Goal: Task Accomplishment & Management: Complete application form

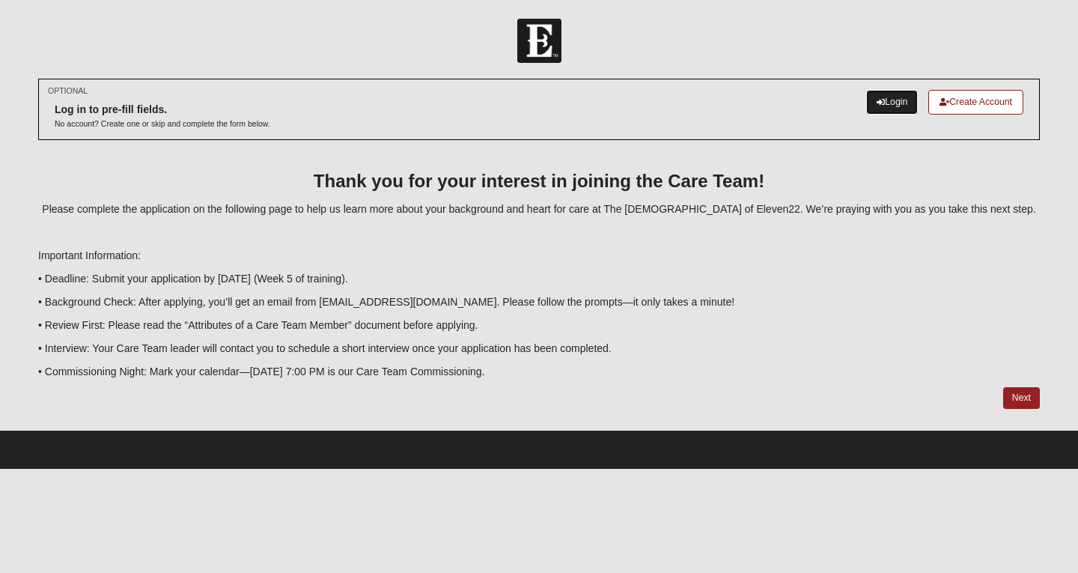
click at [890, 106] on link "Login" at bounding box center [892, 102] width 52 height 25
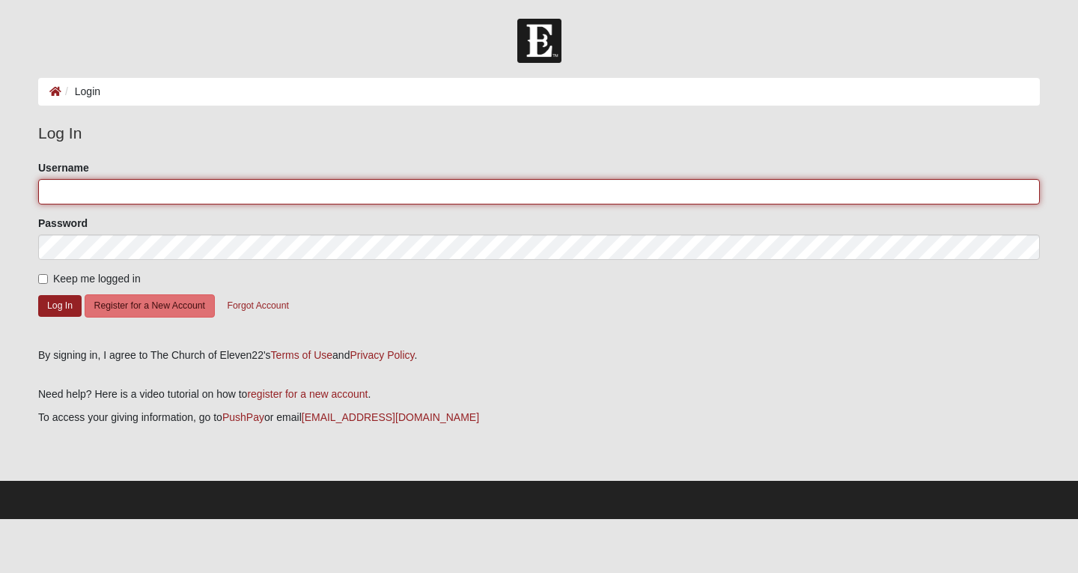
click at [252, 184] on input "Username" at bounding box center [539, 191] width 1002 height 25
type input "dplowman"
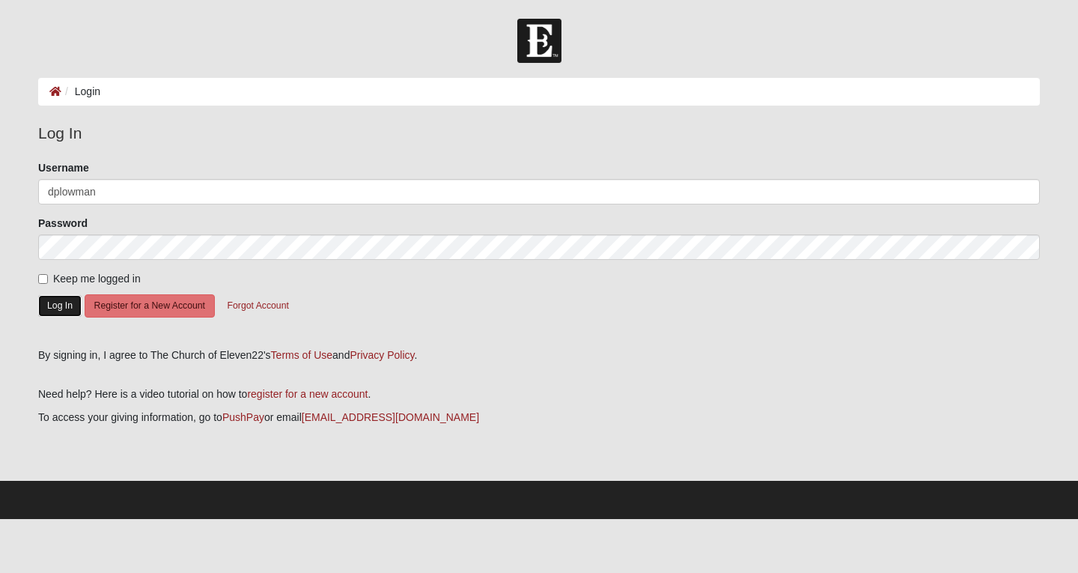
click at [73, 306] on button "Log In" at bounding box center [59, 306] width 43 height 22
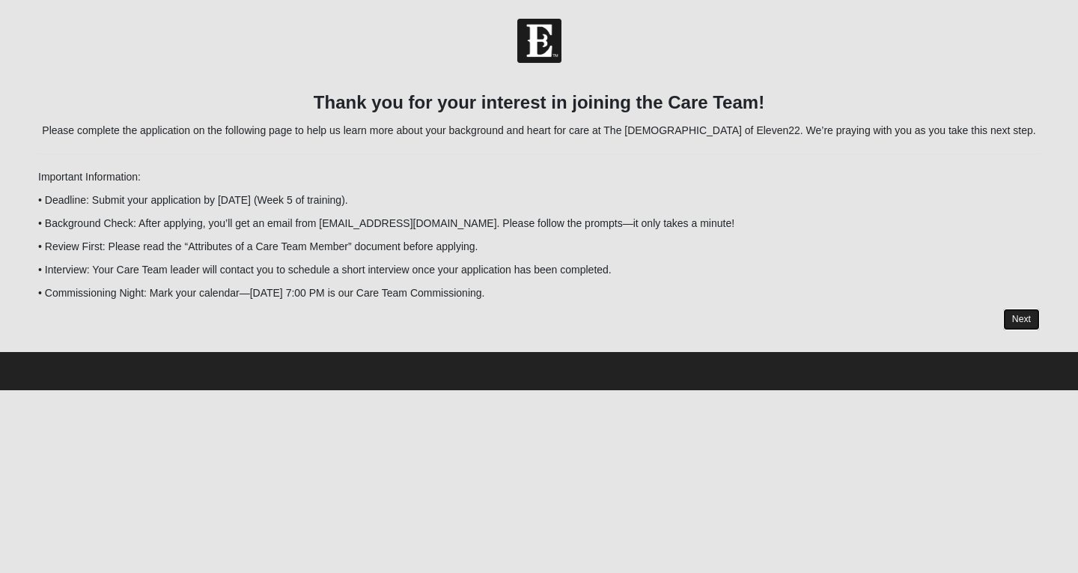
click at [1014, 314] on link "Next" at bounding box center [1021, 320] width 37 height 22
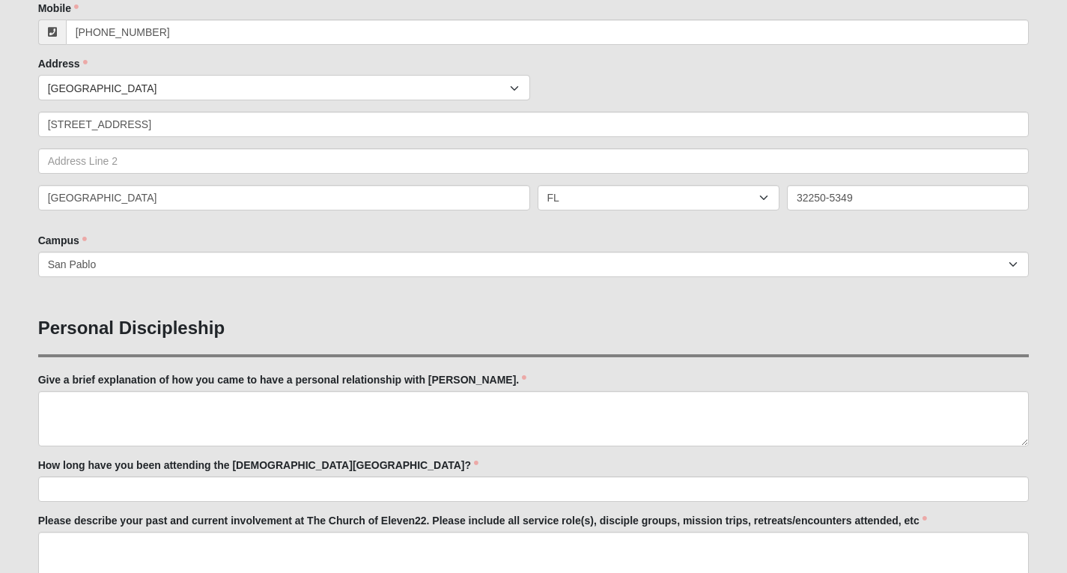
scroll to position [374, 0]
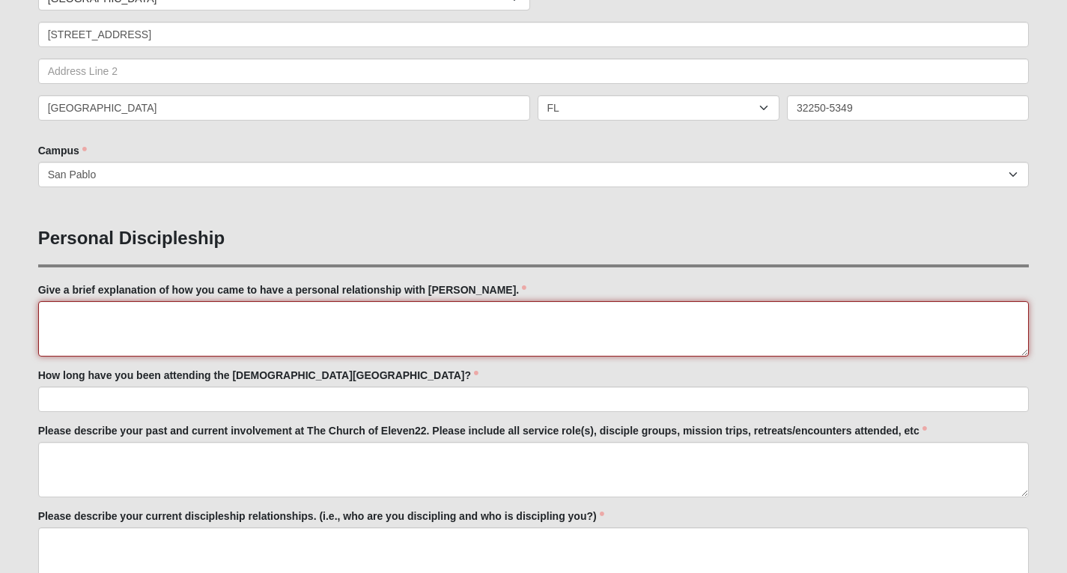
click at [325, 321] on textarea "Give a brief explanation of how you came to have a personal relationship with J…" at bounding box center [533, 328] width 991 height 55
type textarea "Through the discipleship journey of eleven22. Started attending, joined a DG, J…"
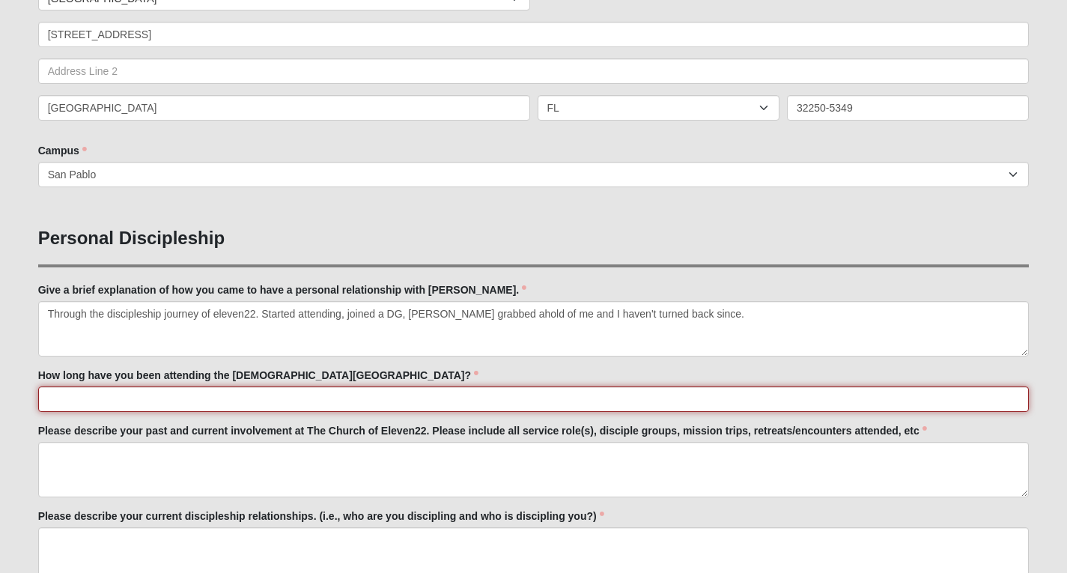
click at [299, 398] on input "How long have you been attending the Church of Eleven22?" at bounding box center [533, 398] width 991 height 25
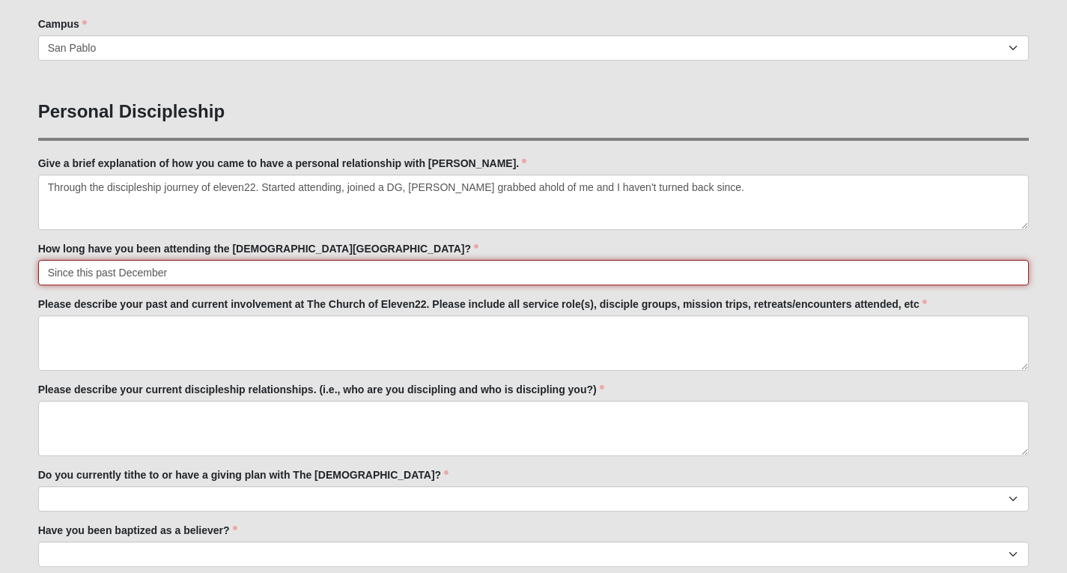
scroll to position [524, 0]
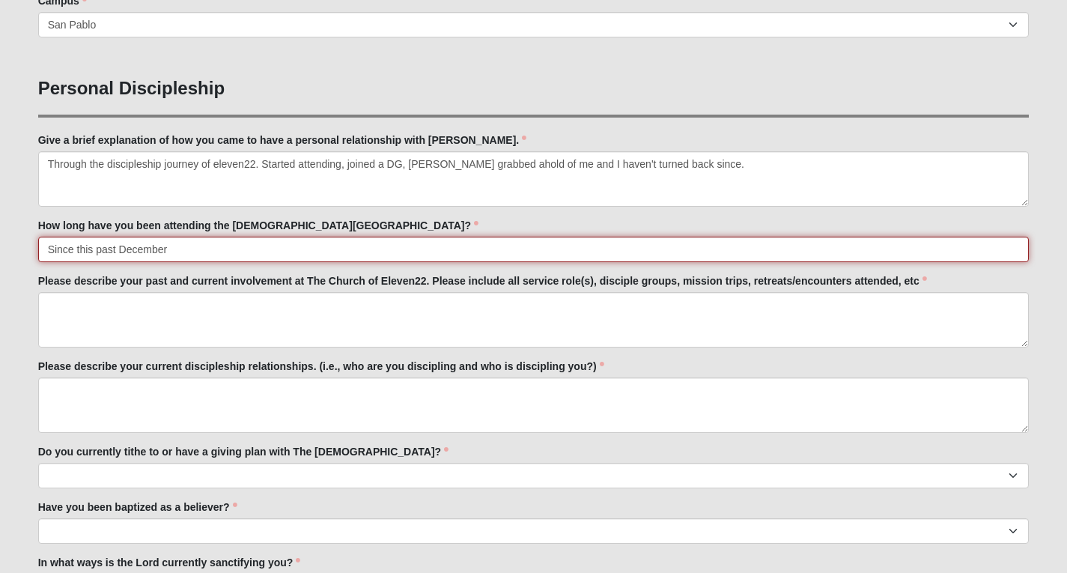
type input "Since this past December"
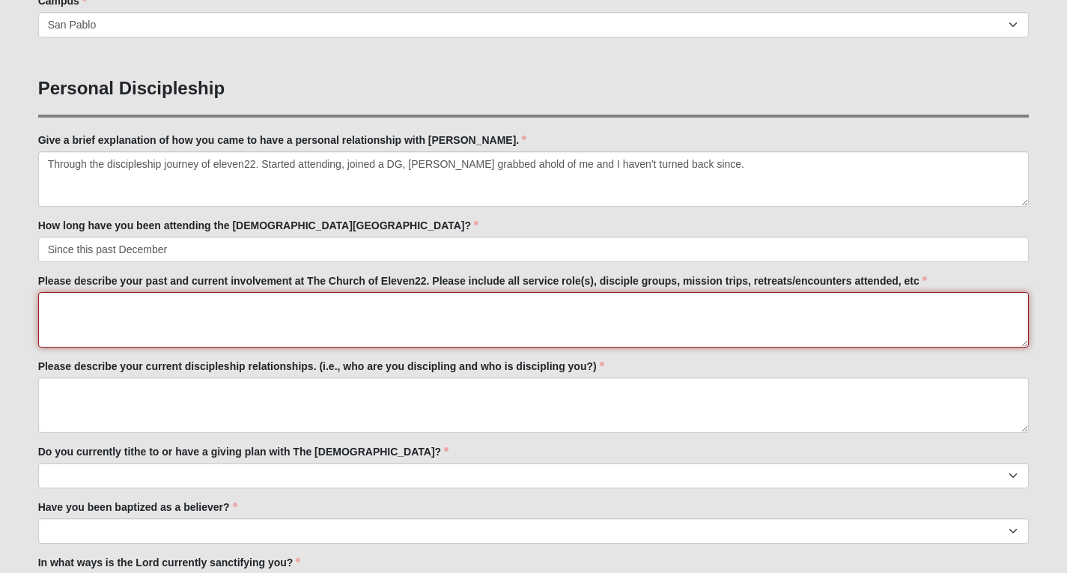
click at [241, 322] on textarea "Please describe your past and current involvement at The Church of Eleven22. Pl…" at bounding box center [533, 319] width 991 height 55
click at [126, 306] on textarea "4 DGs, Serving on Kids now" at bounding box center [533, 319] width 991 height 55
click at [183, 303] on textarea "4 DGs, Serving in Kids now" at bounding box center [533, 319] width 991 height 55
type textarea "4 DGs, Serving in Kids now, attending pretty much every event the church puts on"
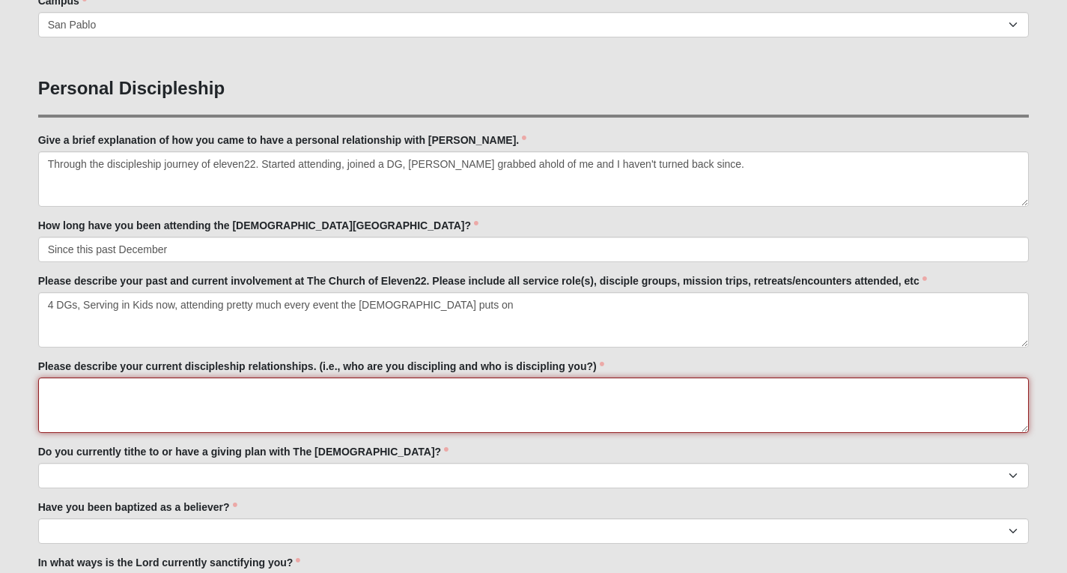
click at [99, 398] on textarea "Please describe your current discipleship relationships. (i.e., who are you dis…" at bounding box center [533, 404] width 991 height 55
type textarea "I"
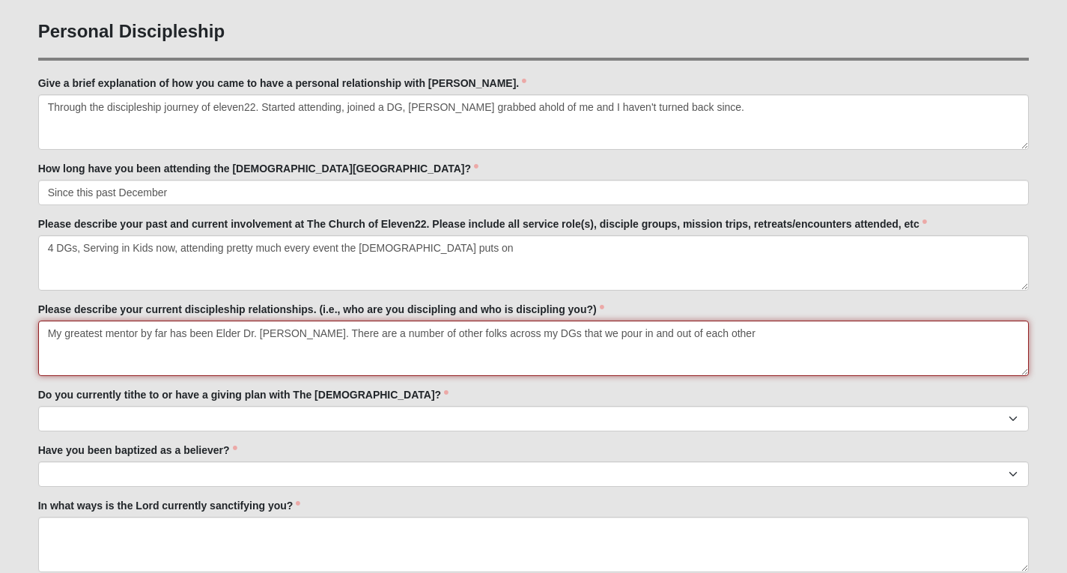
scroll to position [599, 0]
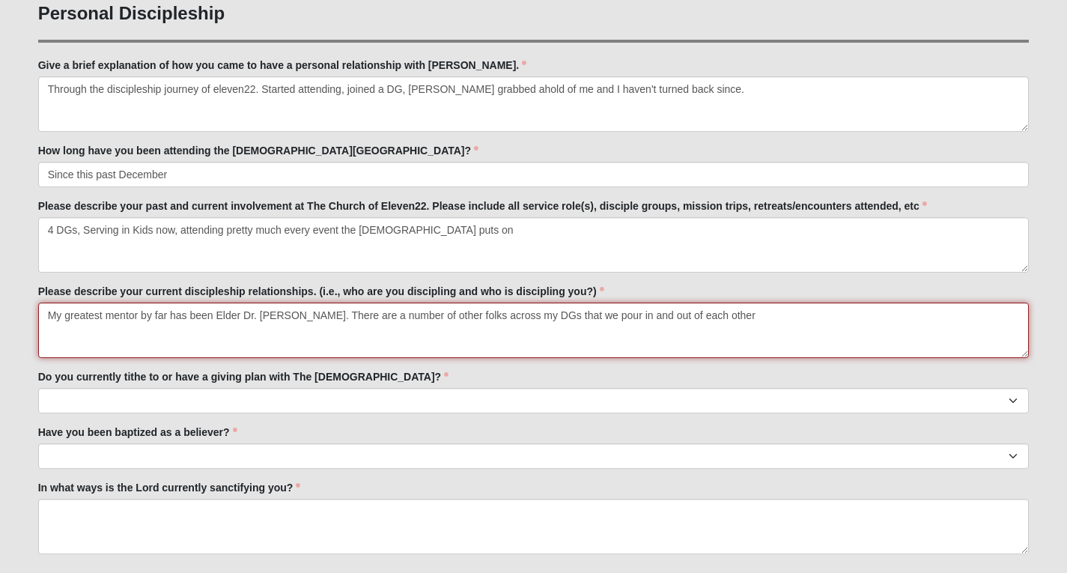
type textarea "My greatest mentor by far has been Elder Dr. Paul Larson. There are a number of…"
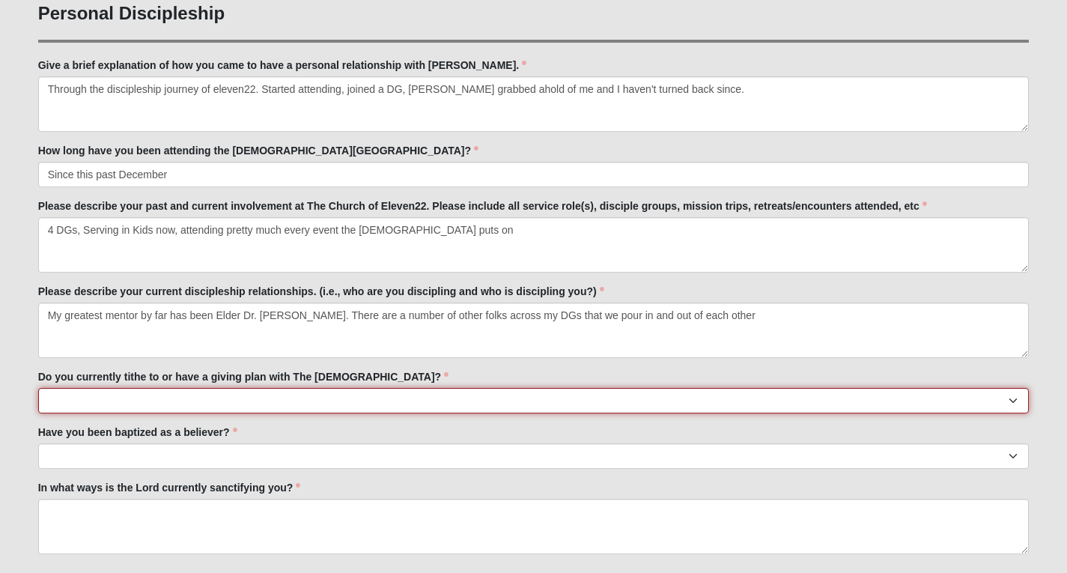
click at [91, 401] on select "No Yes" at bounding box center [533, 400] width 991 height 25
select select "True"
click at [38, 388] on select "No Yes" at bounding box center [533, 400] width 991 height 25
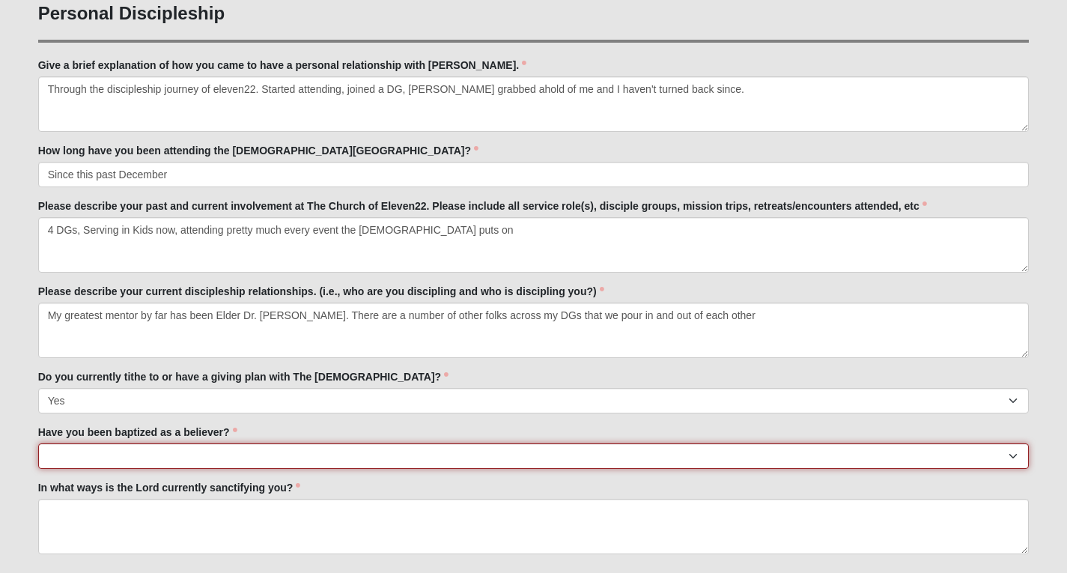
click at [79, 455] on select "No Yes" at bounding box center [533, 455] width 991 height 25
select select "True"
click at [38, 443] on select "No Yes" at bounding box center [533, 455] width 991 height 25
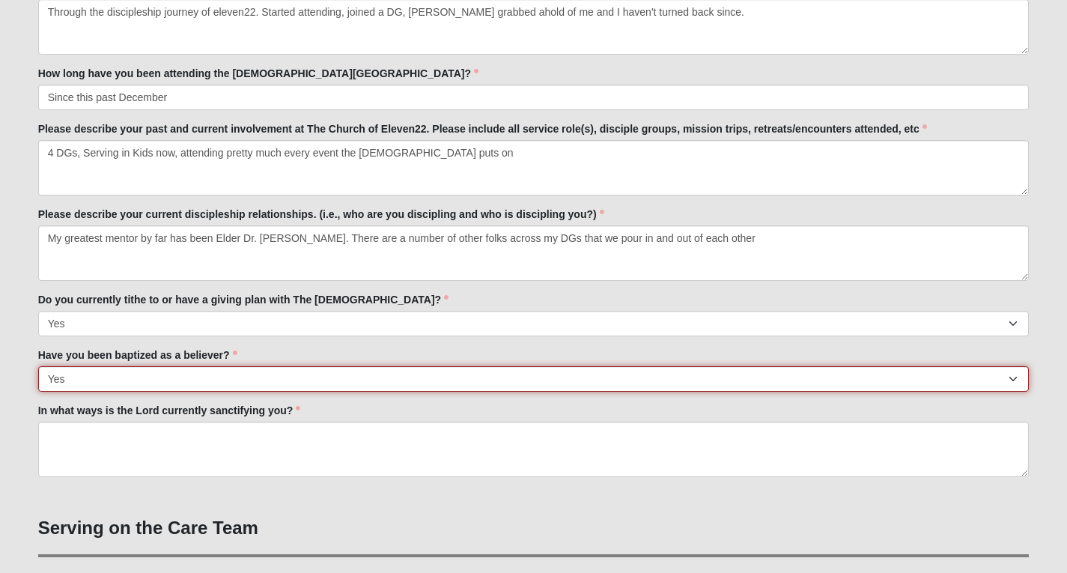
scroll to position [749, 0]
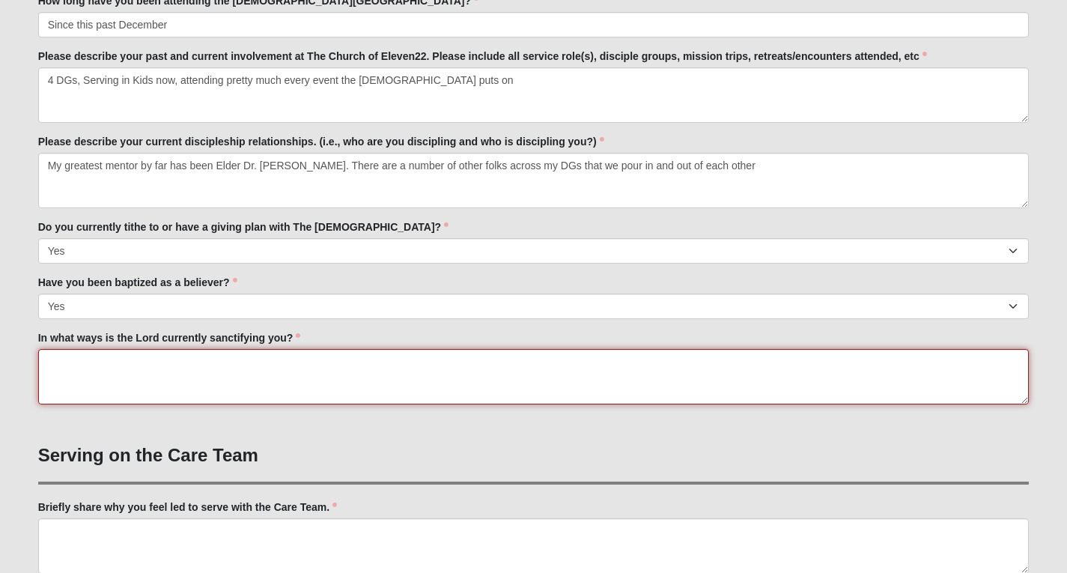
click at [95, 393] on textarea "In what ways is the Lord currently sanctifying you?" at bounding box center [533, 376] width 991 height 55
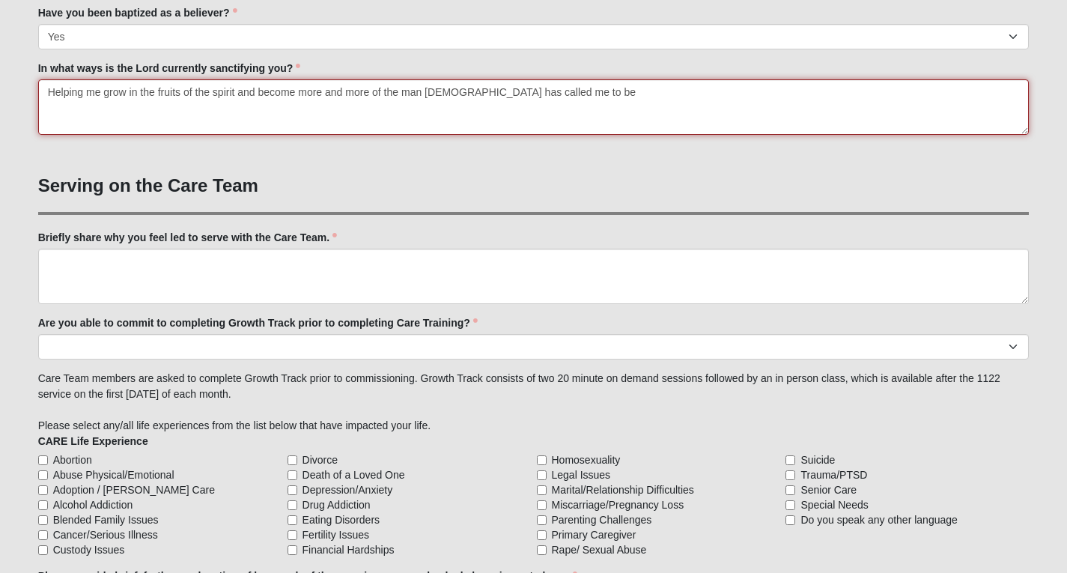
scroll to position [1048, 0]
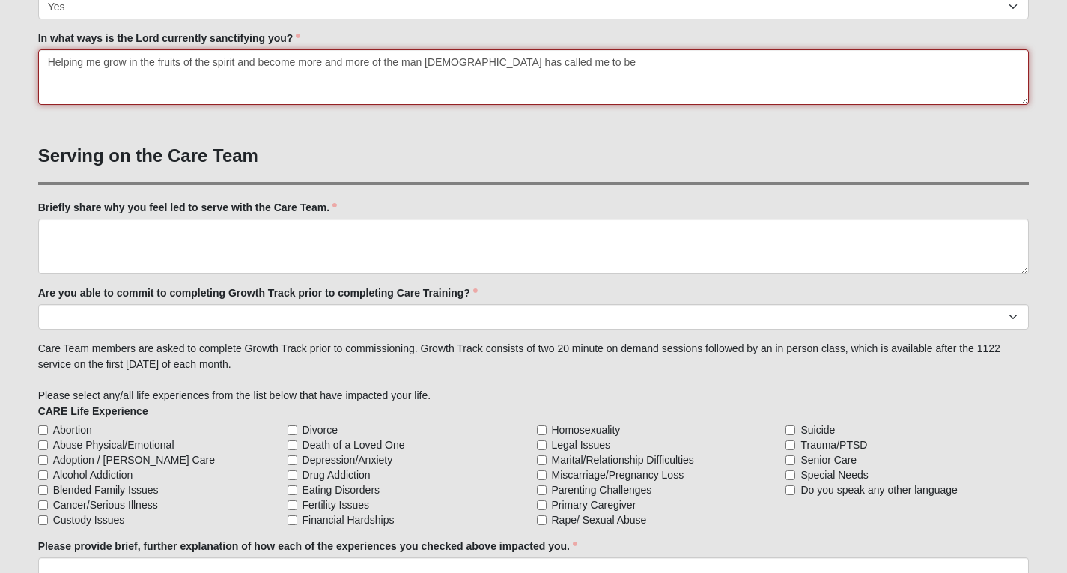
type textarea "Helping me grow in the fruits of the spirit and become more and more of the man…"
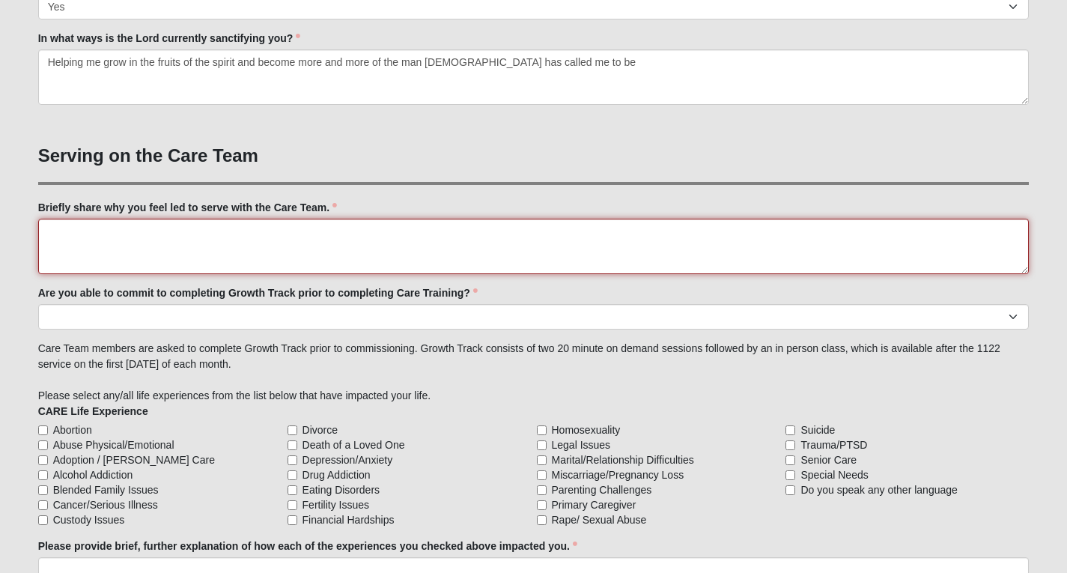
click at [207, 246] on textarea "Briefly share why you feel led to serve with the Care Team." at bounding box center [533, 246] width 991 height 55
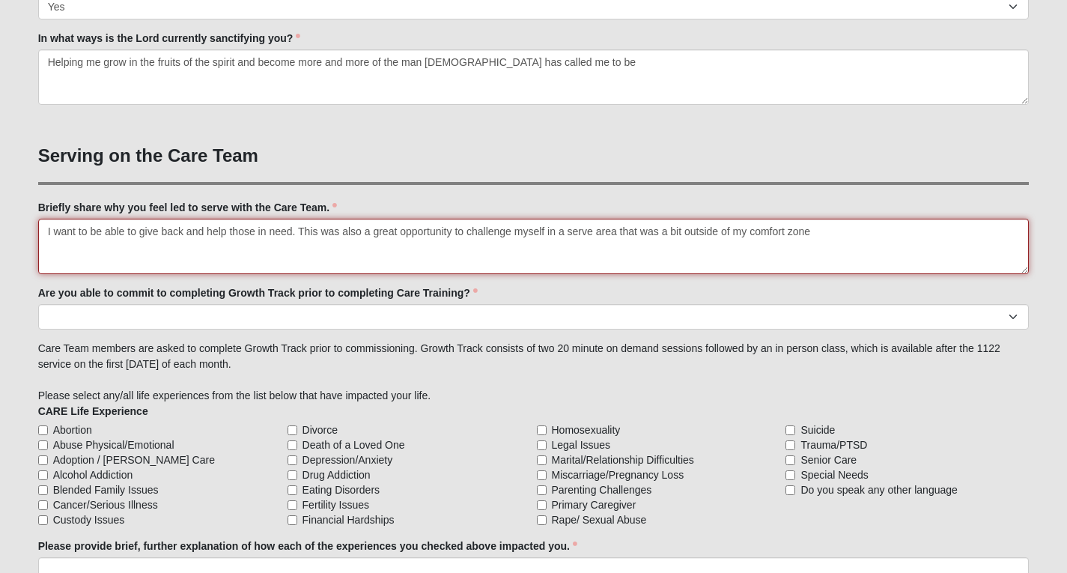
type textarea "I want to be able to give back and help those in need. This was also a great op…"
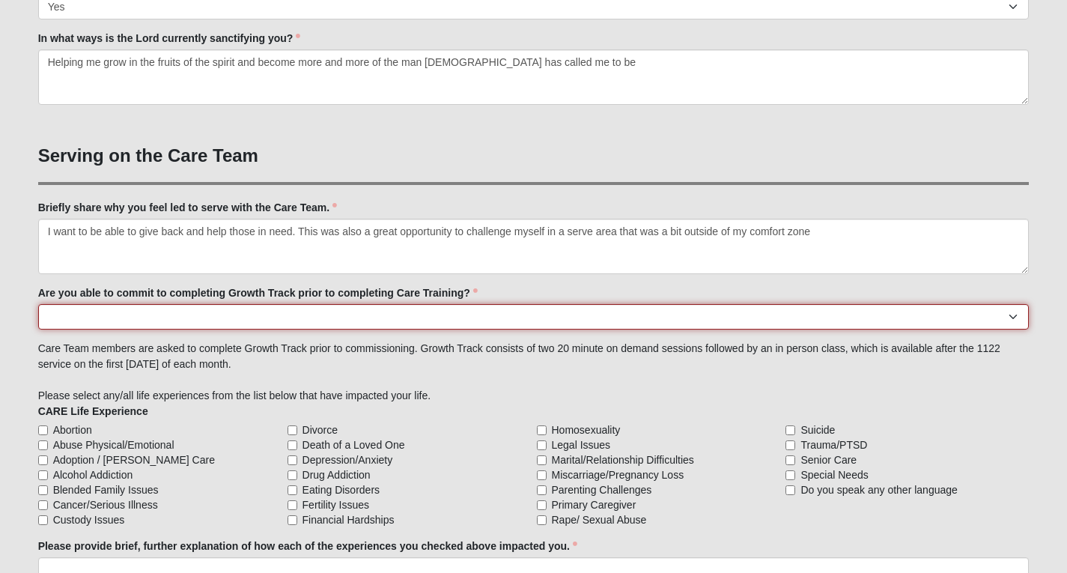
click at [370, 314] on select "Yes No Already Completed" at bounding box center [533, 316] width 991 height 25
select select "Already Completed"
click at [38, 304] on select "Yes No Already Completed" at bounding box center [533, 316] width 991 height 25
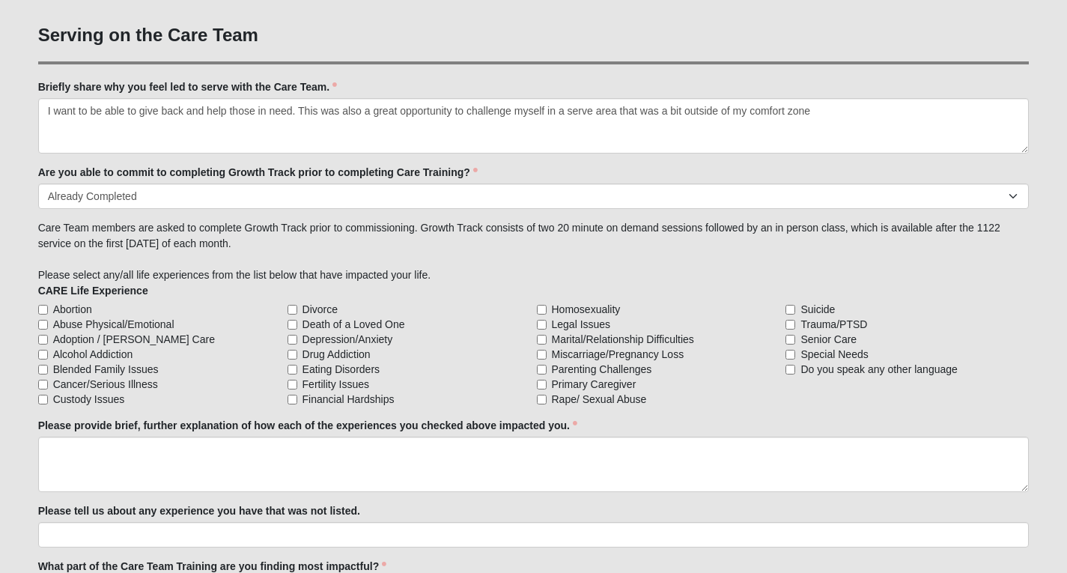
scroll to position [1198, 0]
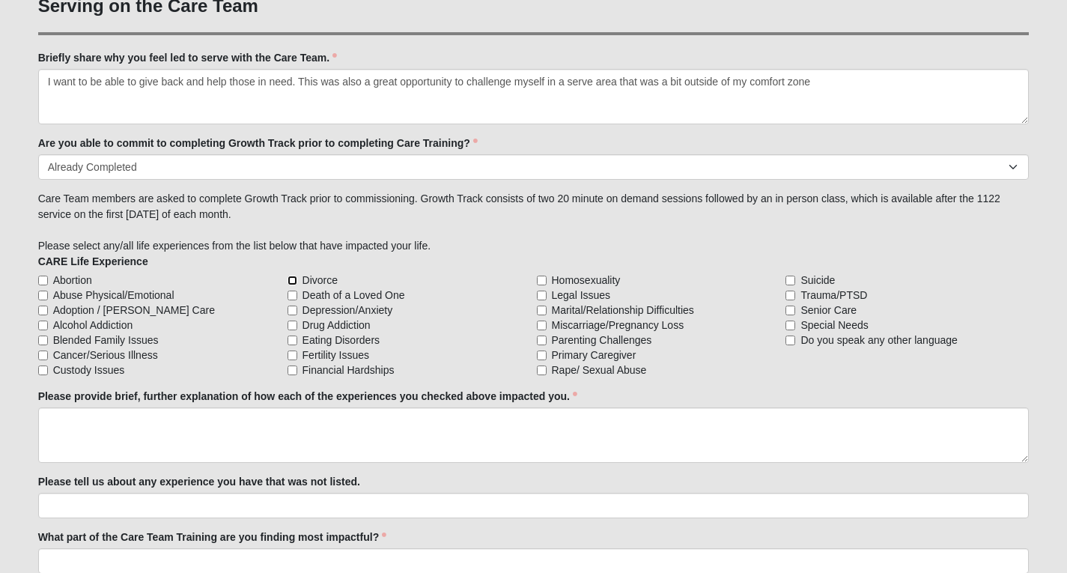
click at [293, 279] on input "Divorce" at bounding box center [293, 281] width 10 height 10
checkbox input "true"
click at [291, 371] on input "Financial Hardships" at bounding box center [293, 370] width 10 height 10
checkbox input "true"
click at [297, 289] on label "Death of a Loved One" at bounding box center [409, 295] width 243 height 15
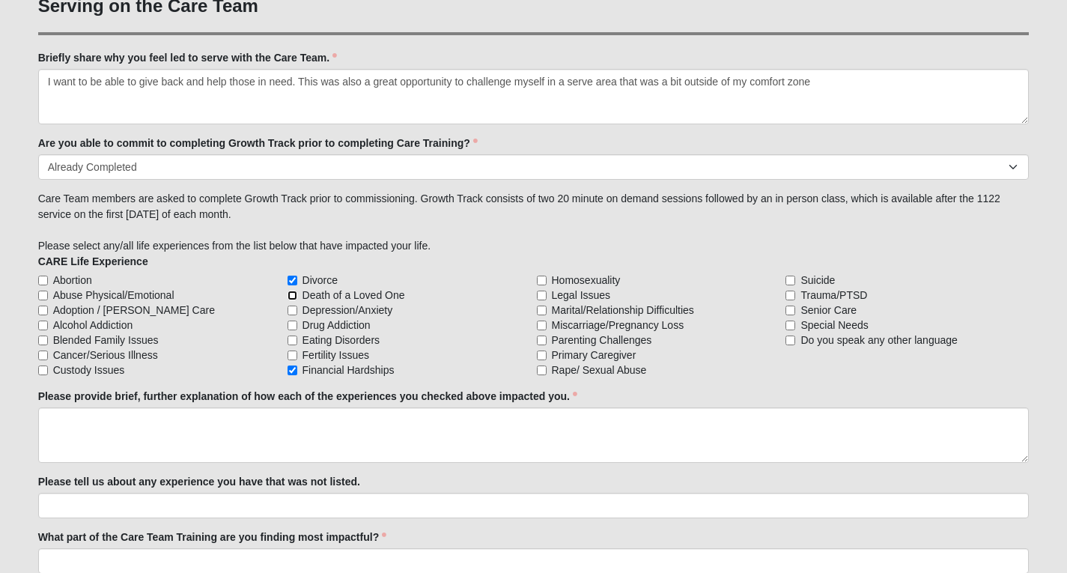
click at [297, 291] on input "Death of a Loved One" at bounding box center [293, 296] width 10 height 10
checkbox input "true"
click at [544, 309] on input "Marital/Relationship Difficulties" at bounding box center [542, 311] width 10 height 10
checkbox input "true"
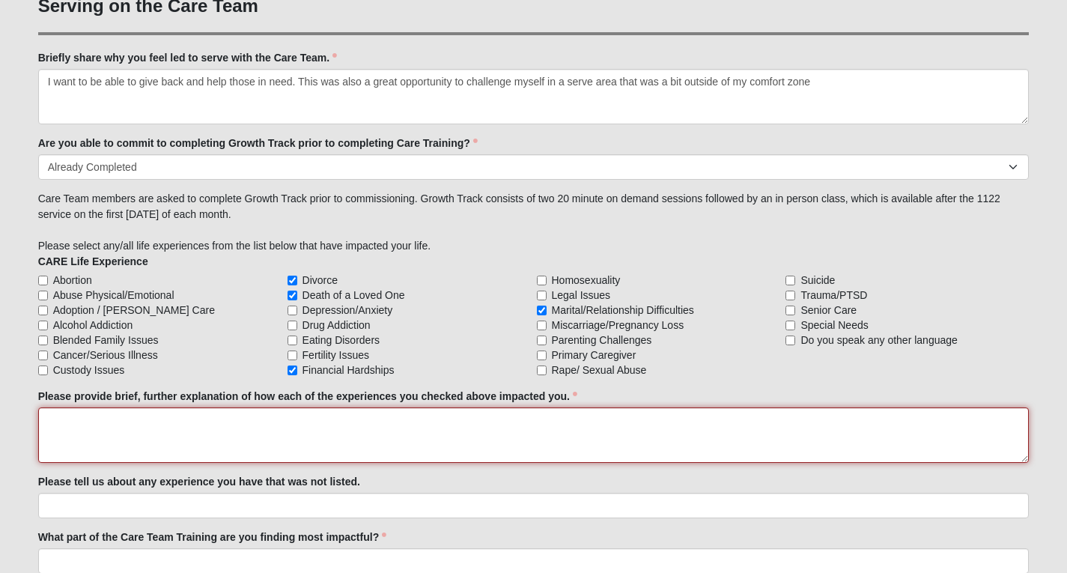
click at [264, 430] on textarea "Please provide brief, further explanation of how each of the experiences you ch…" at bounding box center [533, 434] width 991 height 55
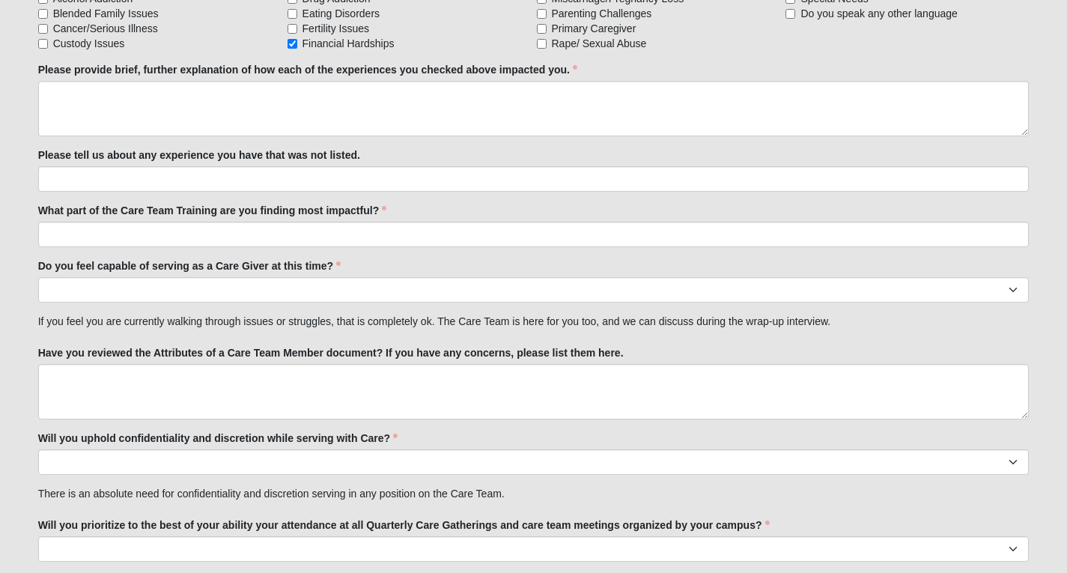
scroll to position [1289, 0]
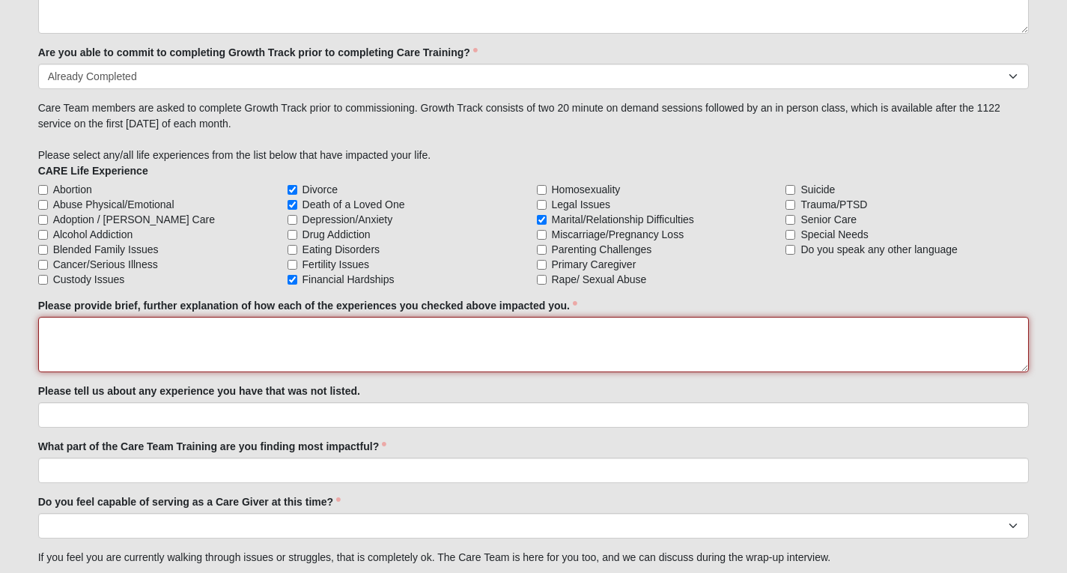
click at [174, 349] on textarea "Please provide brief, further explanation of how each of the experiences you ch…" at bounding box center [533, 344] width 991 height 55
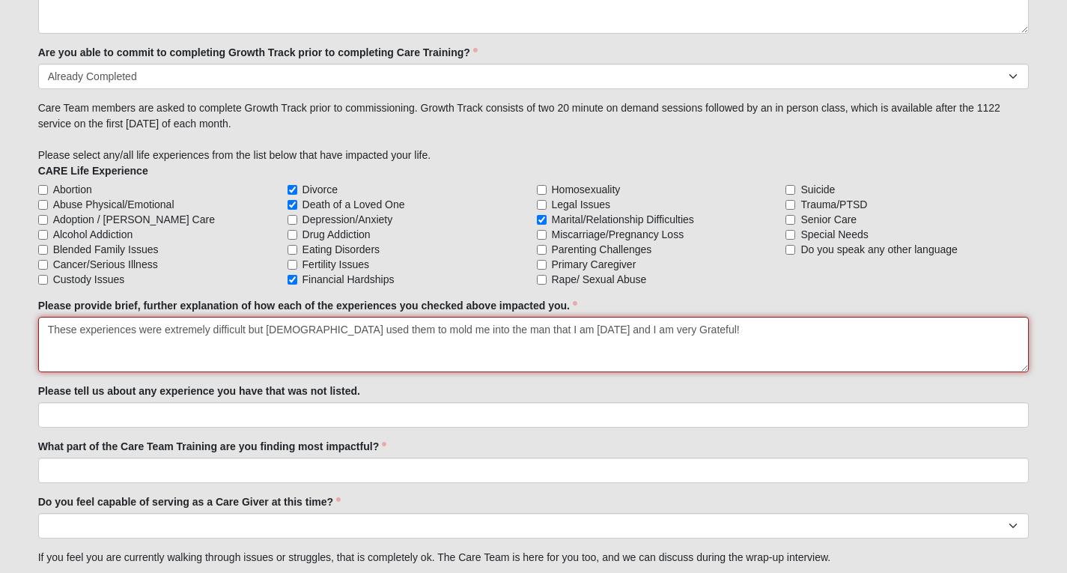
type textarea "These experiences were extremely difficult but God used them to mold me into th…"
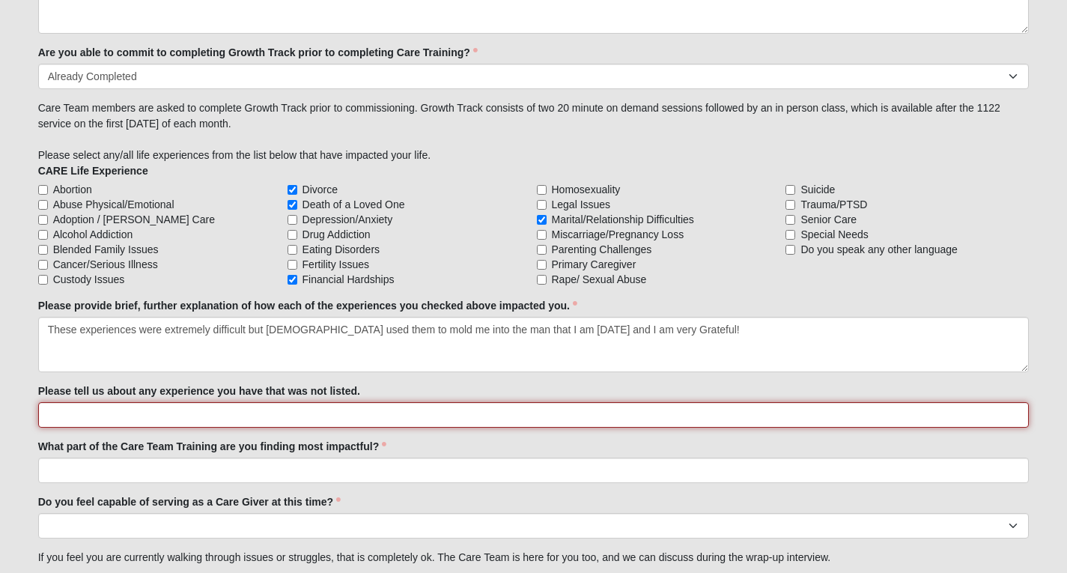
click at [175, 407] on input "Please tell us about any experience you have that was not listed." at bounding box center [533, 414] width 991 height 25
type input "Dealing with an unfaithful spouse"
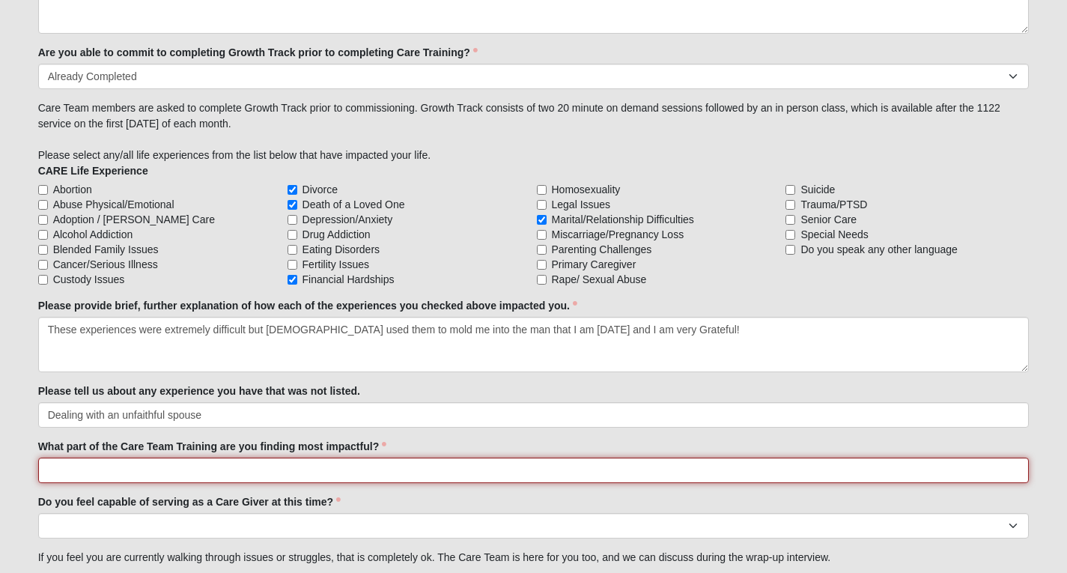
click at [193, 464] on input "What part of the Care Team Training are you finding most impactful?" at bounding box center [533, 470] width 991 height 25
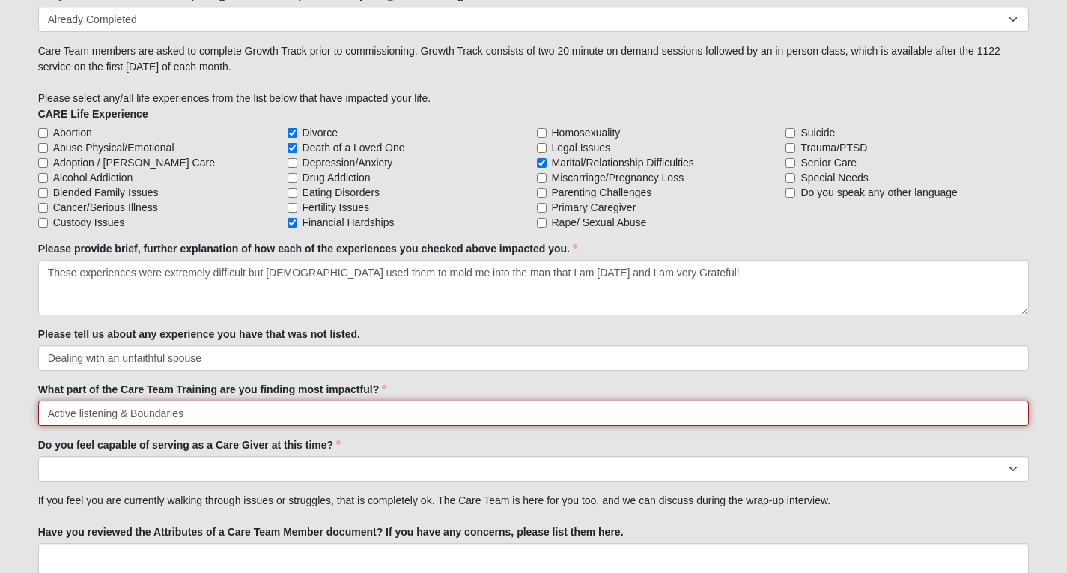
scroll to position [1364, 0]
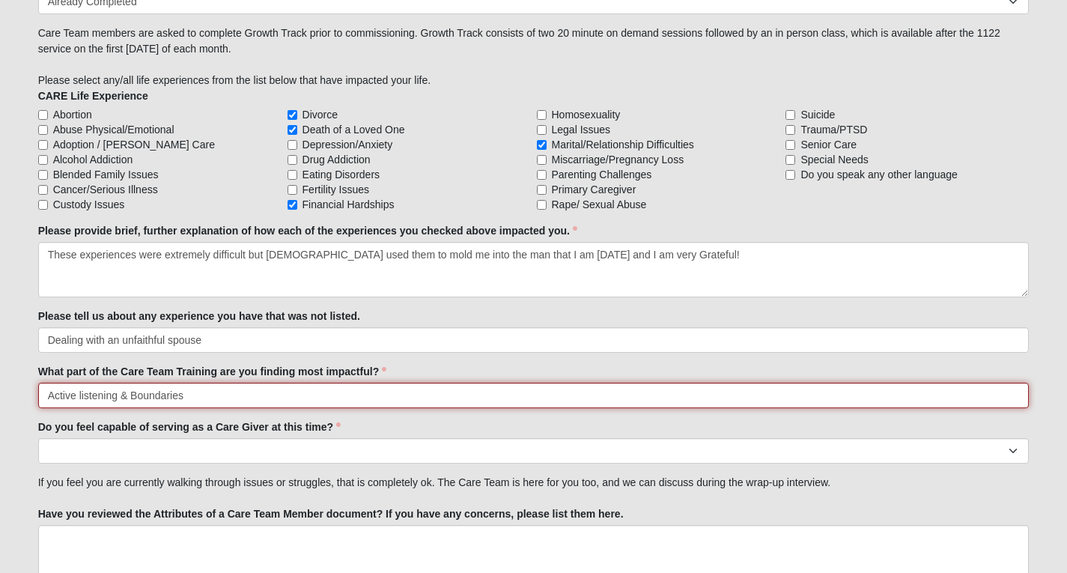
type input "Active listening & Boundaries"
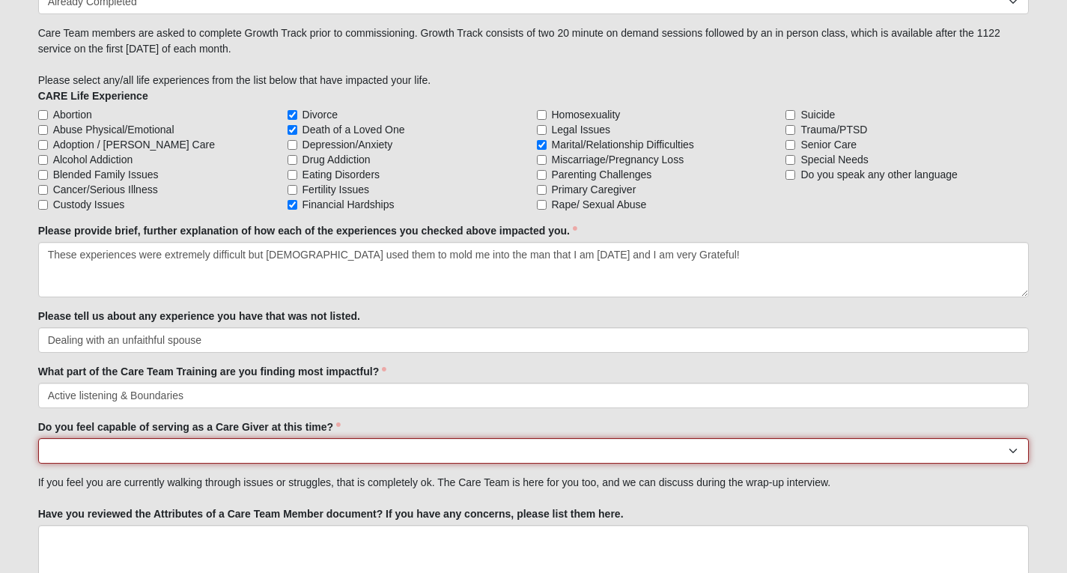
click at [149, 451] on select "No Yes" at bounding box center [533, 450] width 991 height 25
select select "True"
click at [38, 438] on select "No Yes" at bounding box center [533, 450] width 991 height 25
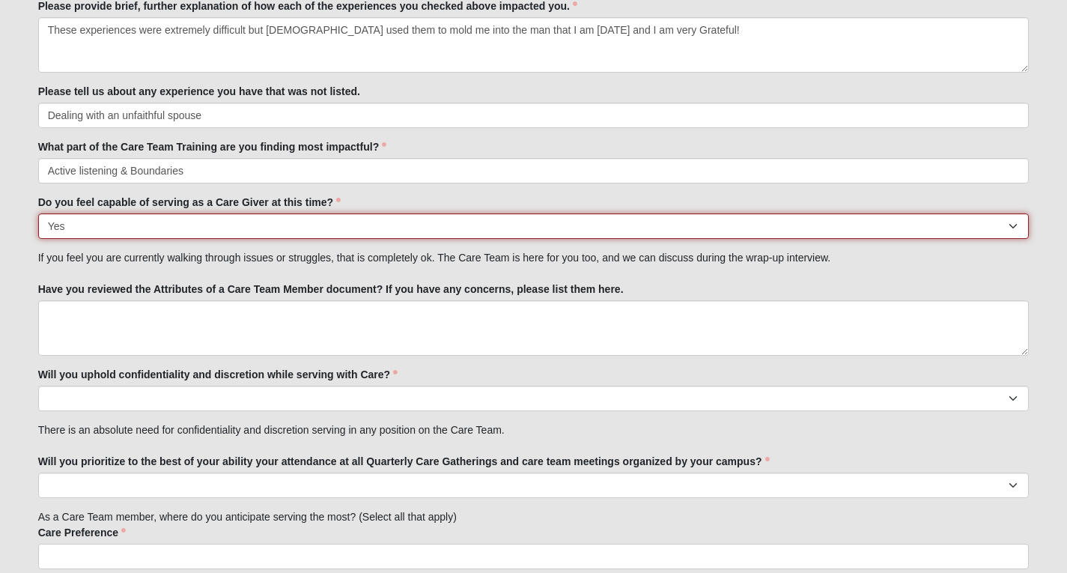
scroll to position [1663, 0]
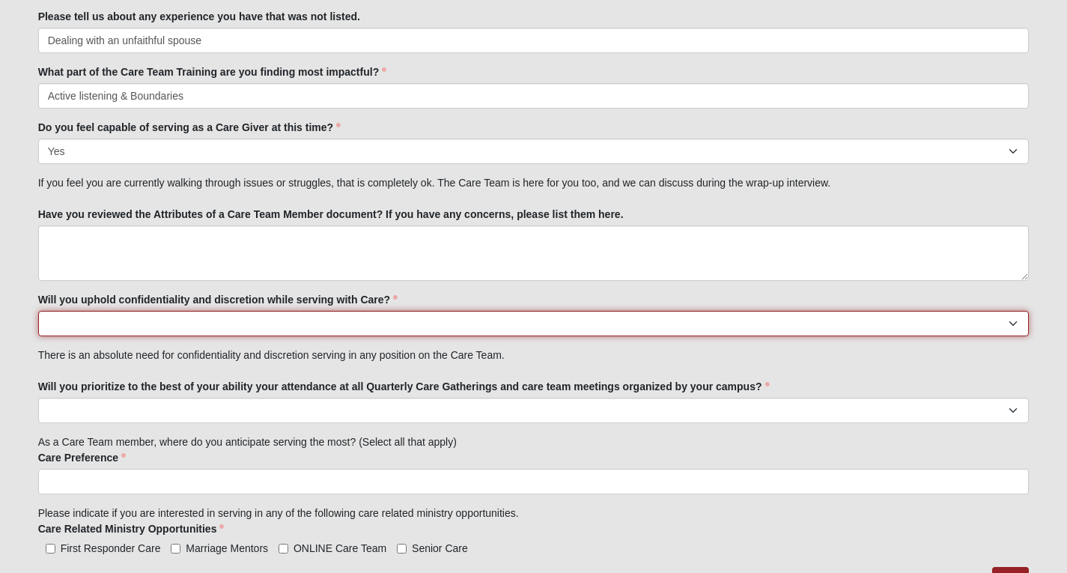
click at [201, 332] on select "No Yes" at bounding box center [533, 323] width 991 height 25
select select "True"
click at [38, 311] on select "No Yes" at bounding box center [533, 323] width 991 height 25
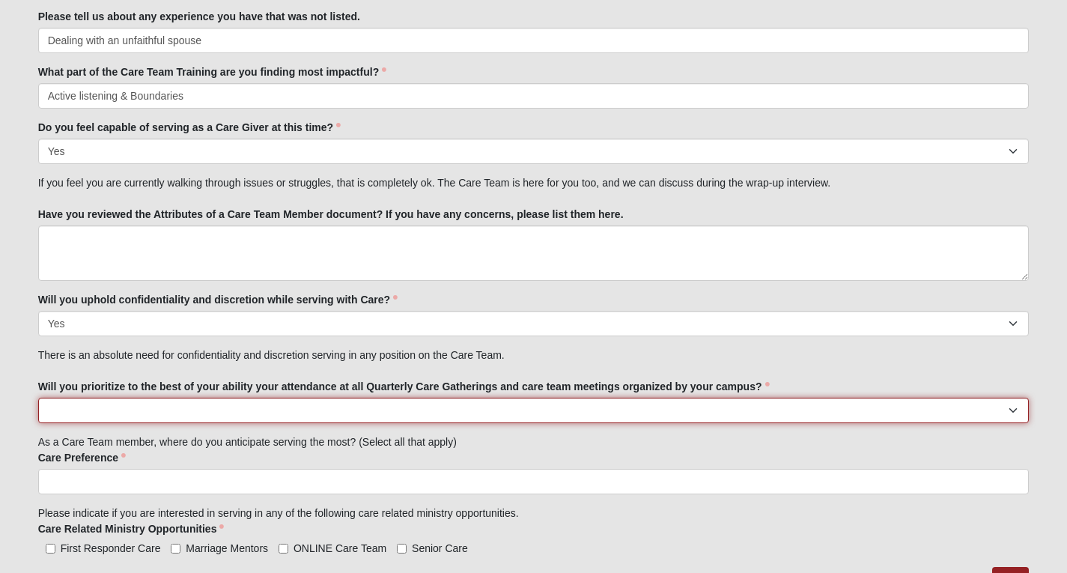
click at [192, 412] on select "No Yes" at bounding box center [533, 410] width 991 height 25
select select "True"
click at [38, 398] on select "No Yes" at bounding box center [533, 410] width 991 height 25
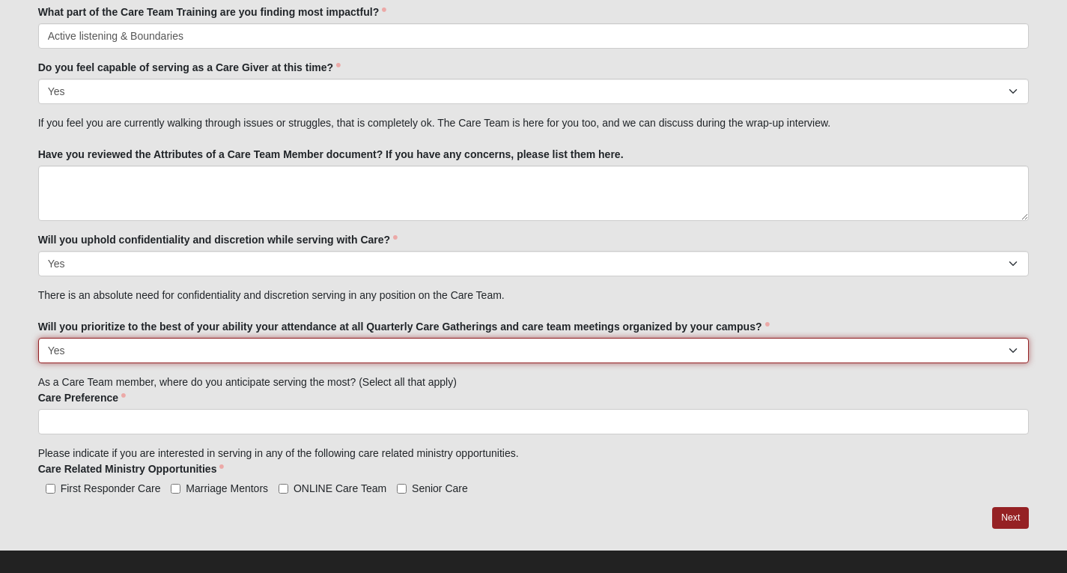
scroll to position [1738, 0]
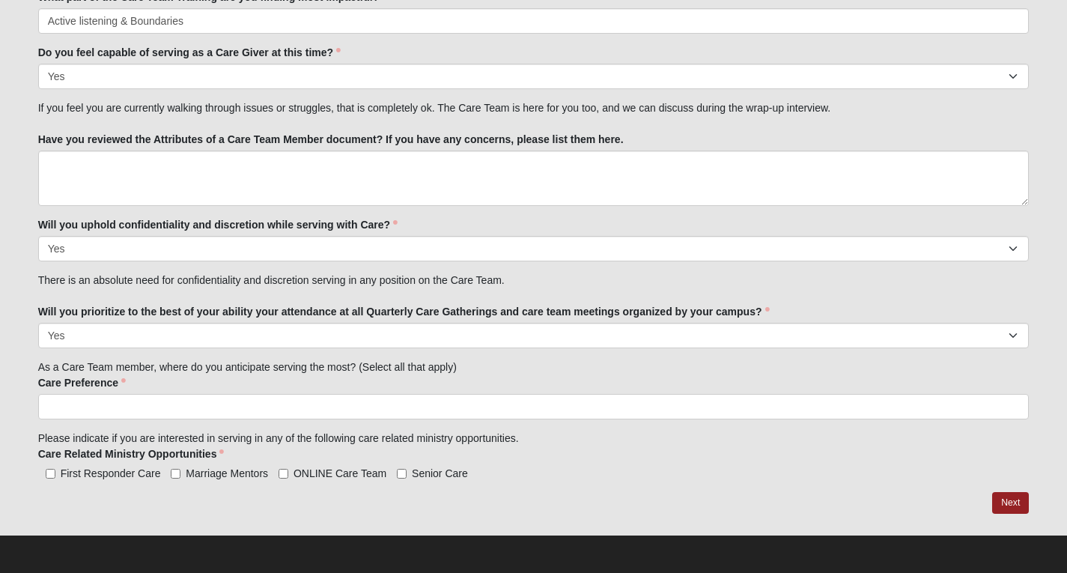
click at [171, 414] on ul at bounding box center [533, 406] width 991 height 25
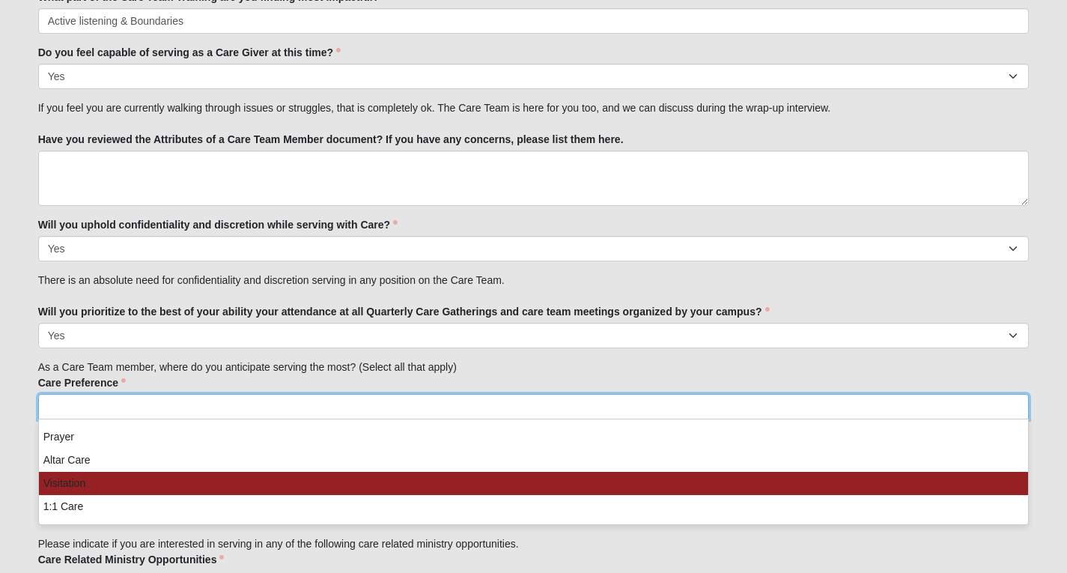
click at [118, 491] on li "Visitation" at bounding box center [534, 483] width 990 height 23
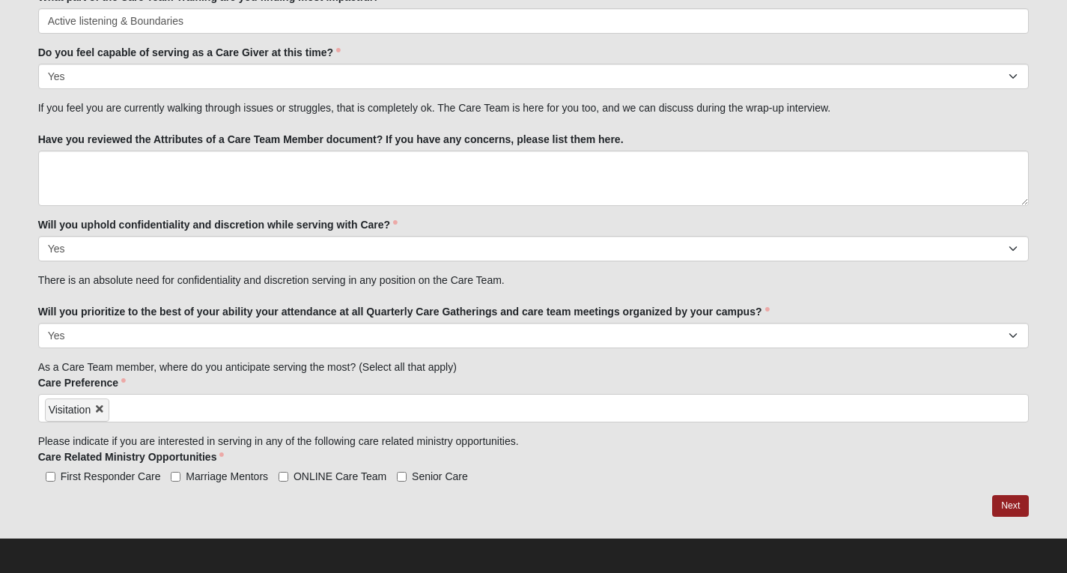
click at [687, 398] on ul "Visitation" at bounding box center [533, 408] width 991 height 28
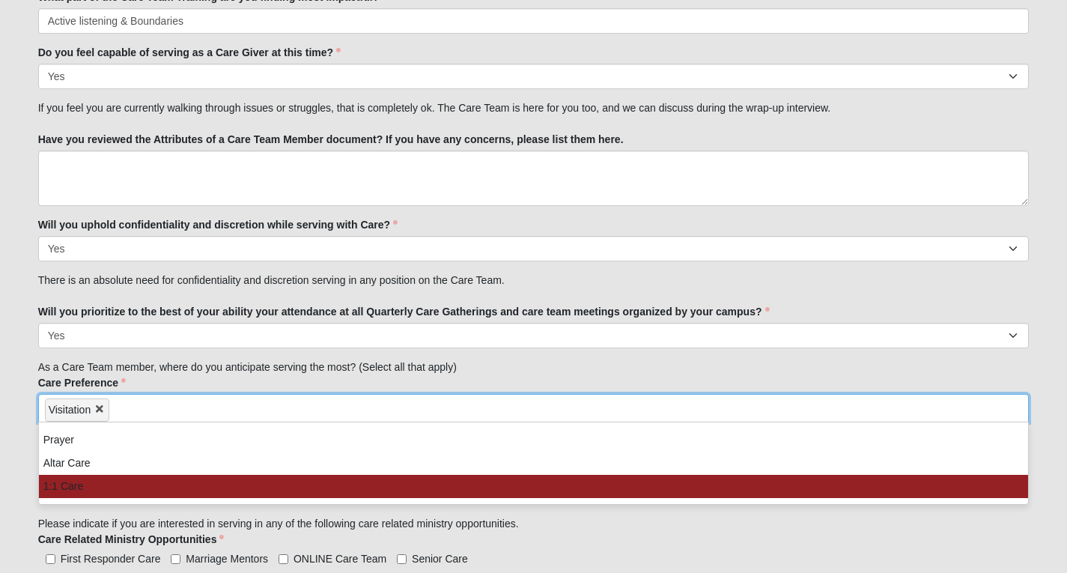
click at [458, 476] on li "1:1 Care" at bounding box center [534, 486] width 990 height 23
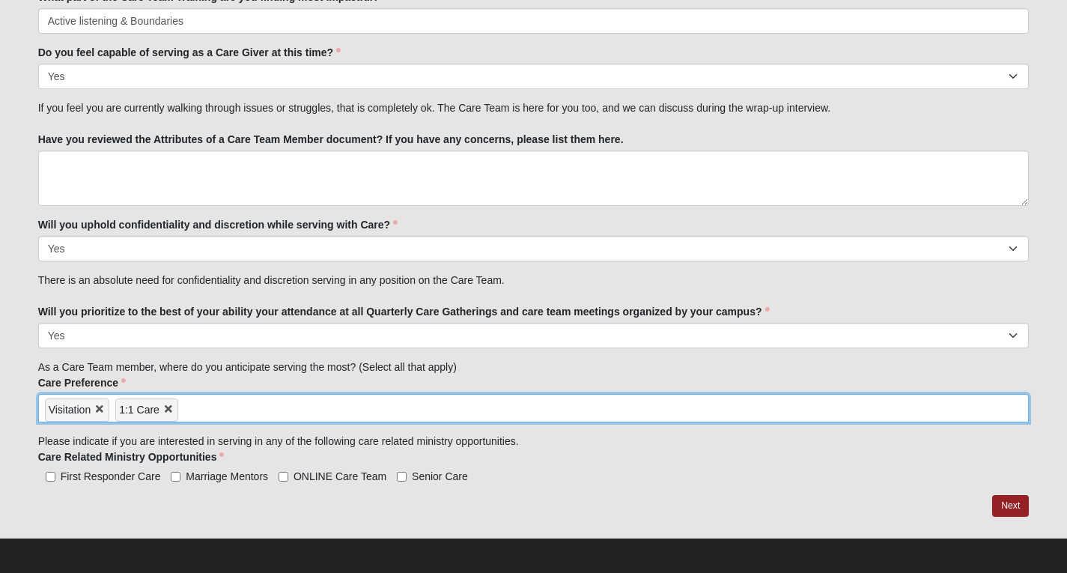
click at [316, 419] on ul "Visitation 1:1 Care" at bounding box center [533, 408] width 991 height 28
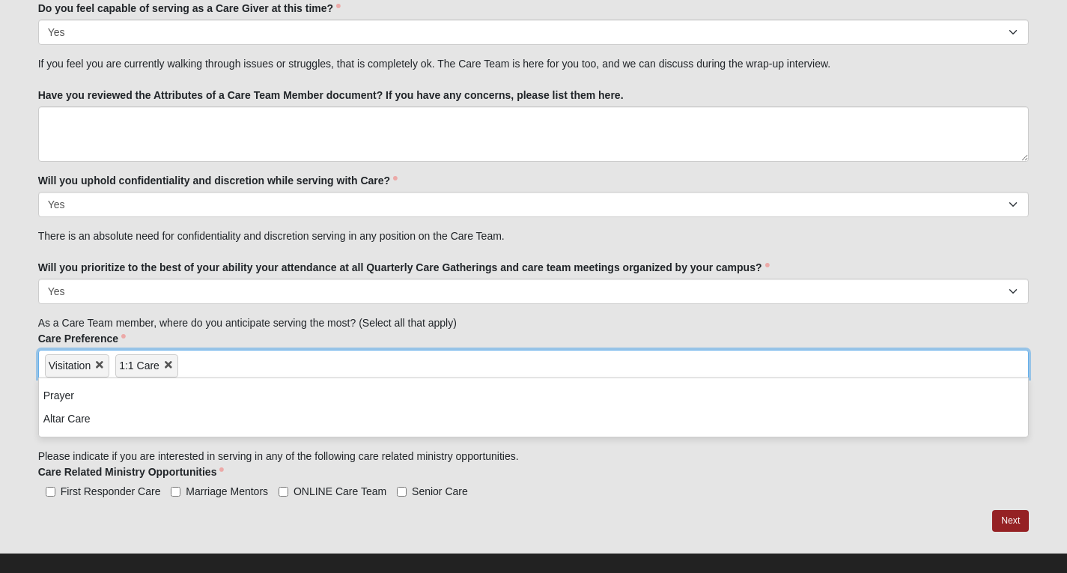
scroll to position [1800, 0]
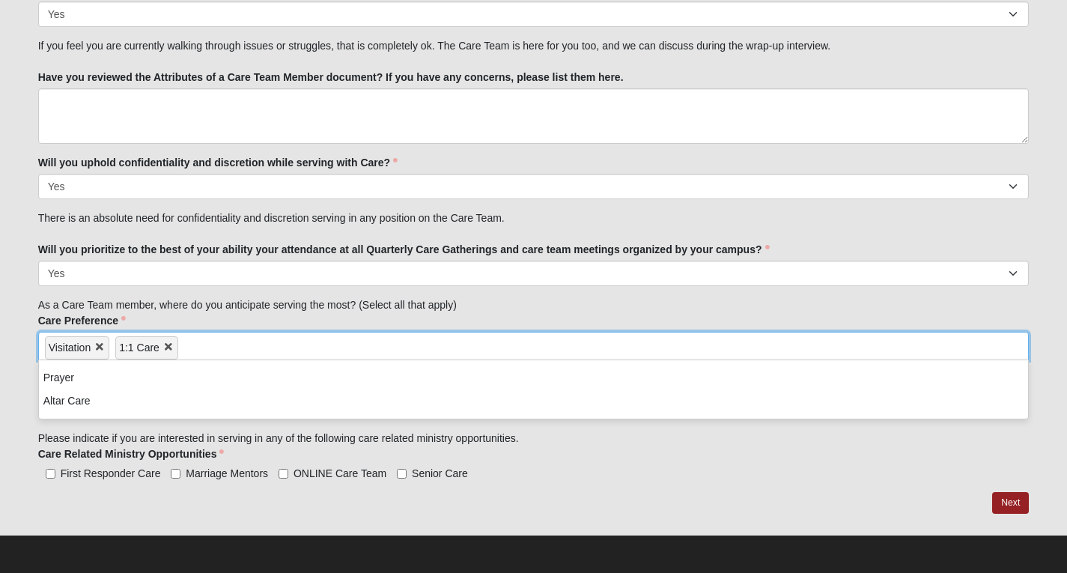
click at [61, 471] on span "First Responder Care" at bounding box center [111, 473] width 100 height 12
click at [55, 471] on input "First Responder Care" at bounding box center [51, 474] width 10 height 10
checkbox input "true"
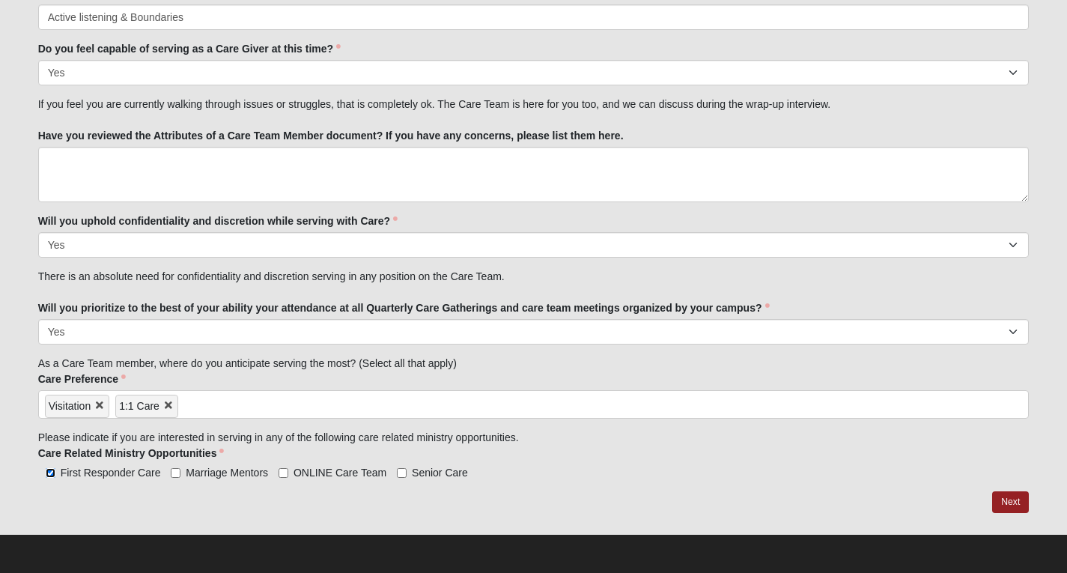
scroll to position [1741, 0]
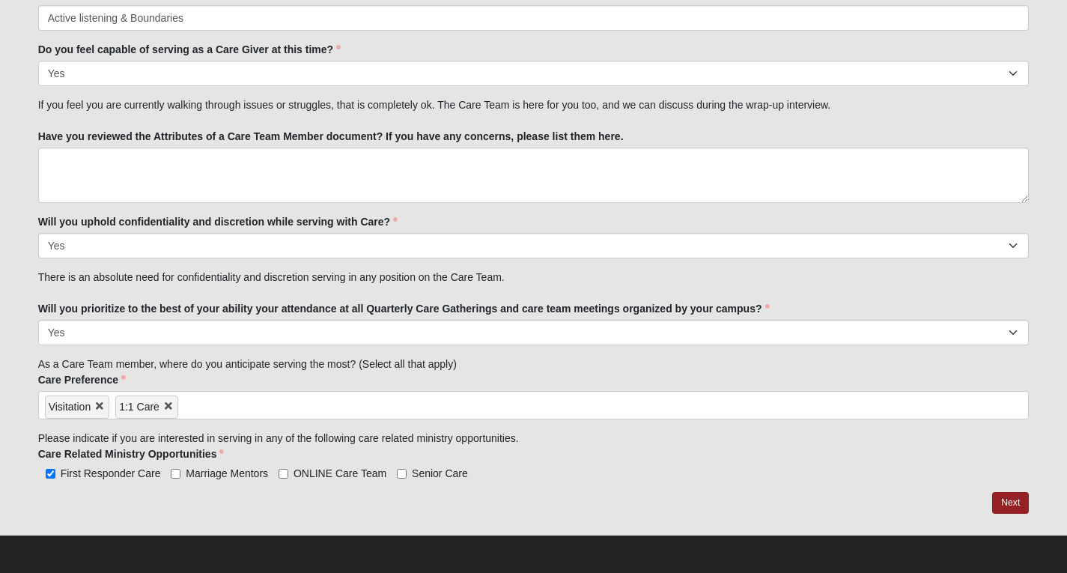
click at [180, 466] on label "Marriage Mentors" at bounding box center [219, 473] width 97 height 15
click at [180, 469] on input "Marriage Mentors" at bounding box center [176, 474] width 10 height 10
checkbox input "true"
click at [282, 471] on input "ONLINE Care Team" at bounding box center [284, 474] width 10 height 10
checkbox input "true"
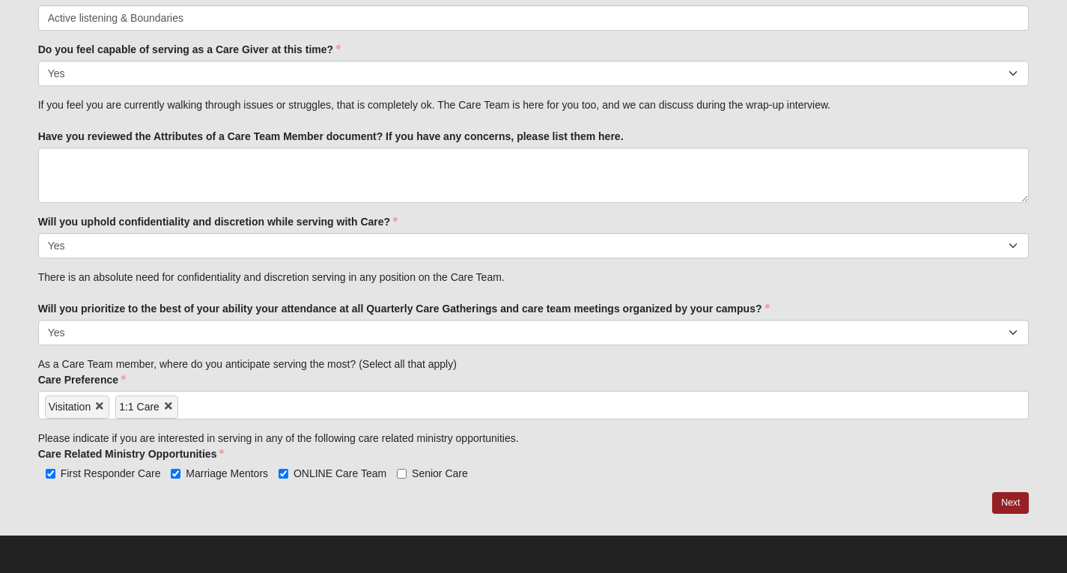
click at [410, 471] on label "Senior Care" at bounding box center [432, 473] width 71 height 15
click at [407, 471] on input "Senior Care" at bounding box center [402, 474] width 10 height 10
checkbox input "true"
click at [286, 473] on input "ONLINE Care Team" at bounding box center [284, 474] width 10 height 10
checkbox input "false"
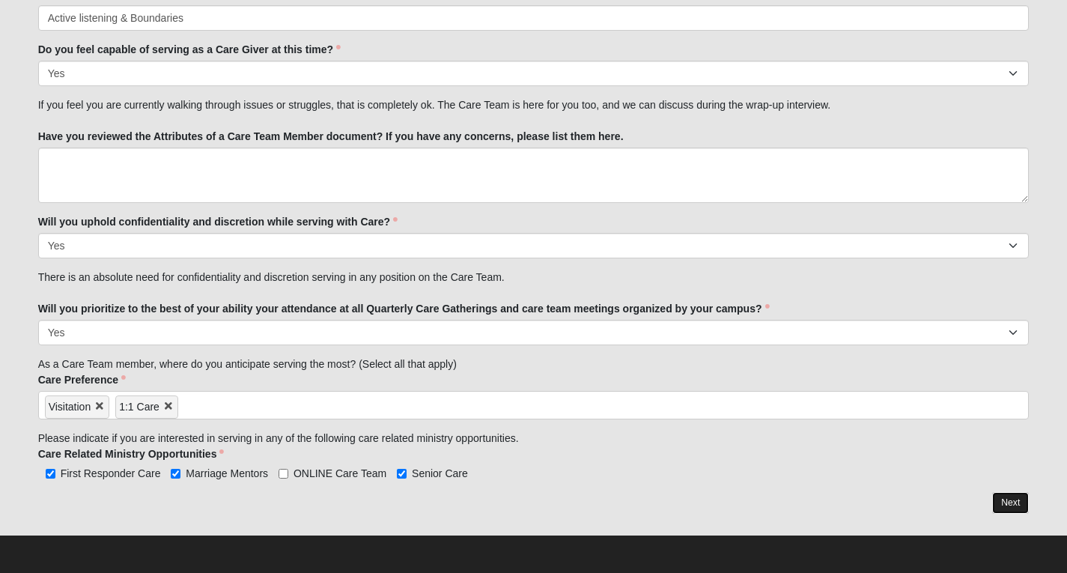
click at [997, 510] on link "Next" at bounding box center [1010, 503] width 37 height 22
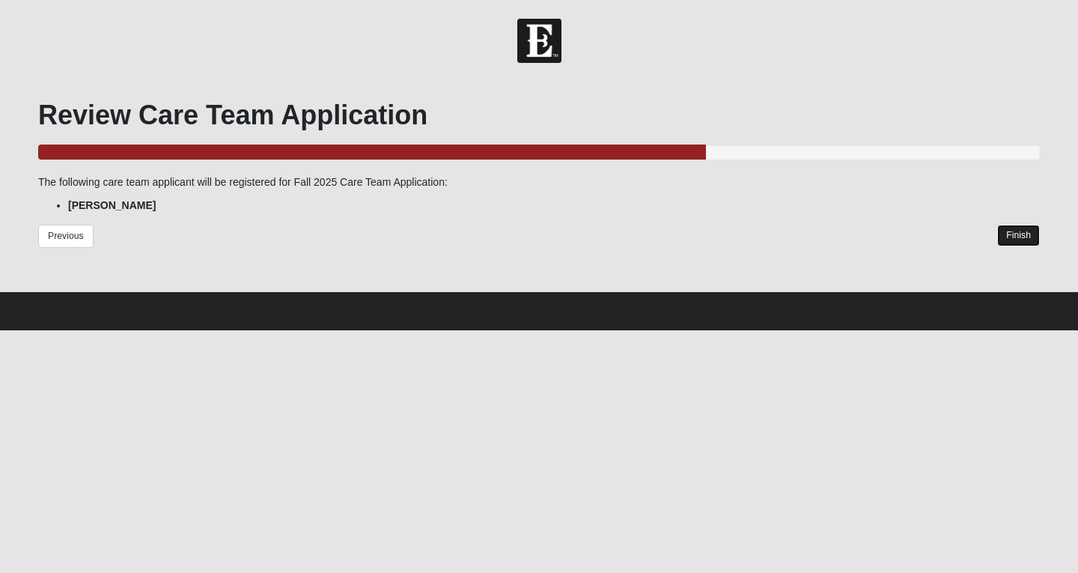
click at [1012, 233] on link "Finish" at bounding box center [1018, 236] width 43 height 22
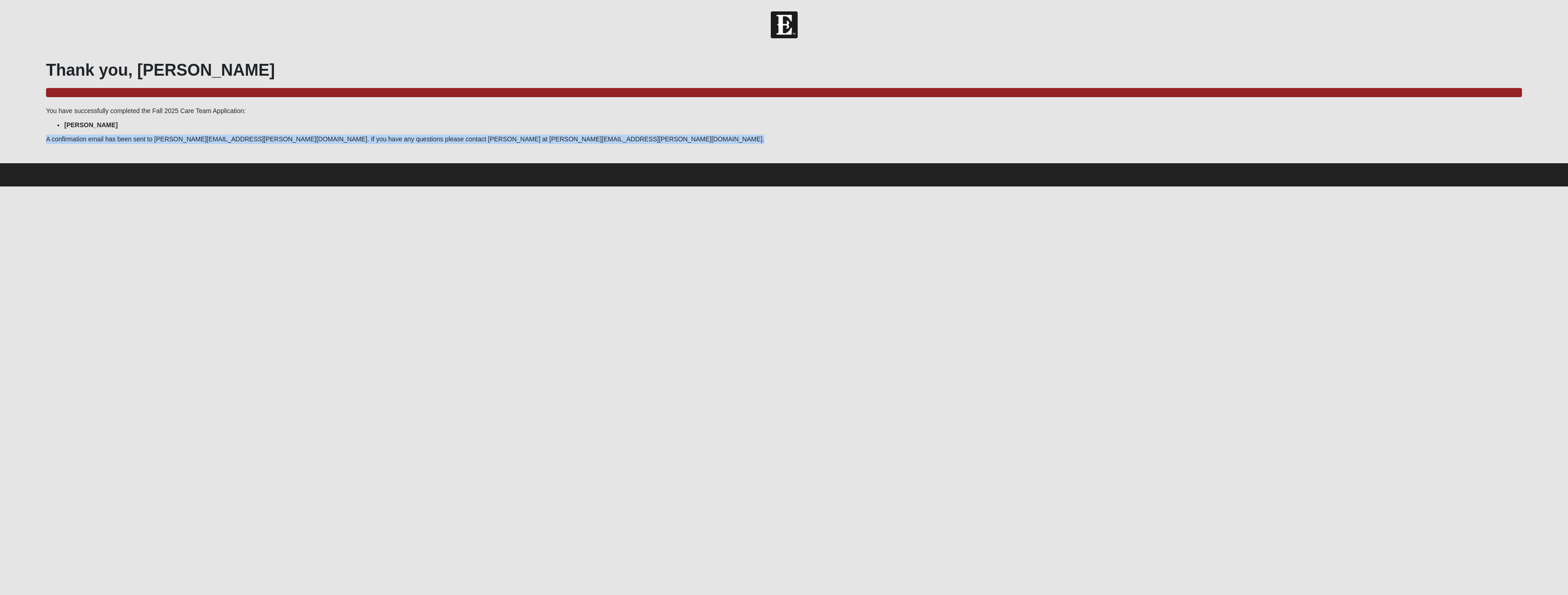
click at [376, 130] on html "Hello Douglas My Account Log Out Fall 2025 Care Team Application Events Fall 20…" at bounding box center [784, 93] width 1568 height 186
